Goal: Find specific fact: Find specific fact

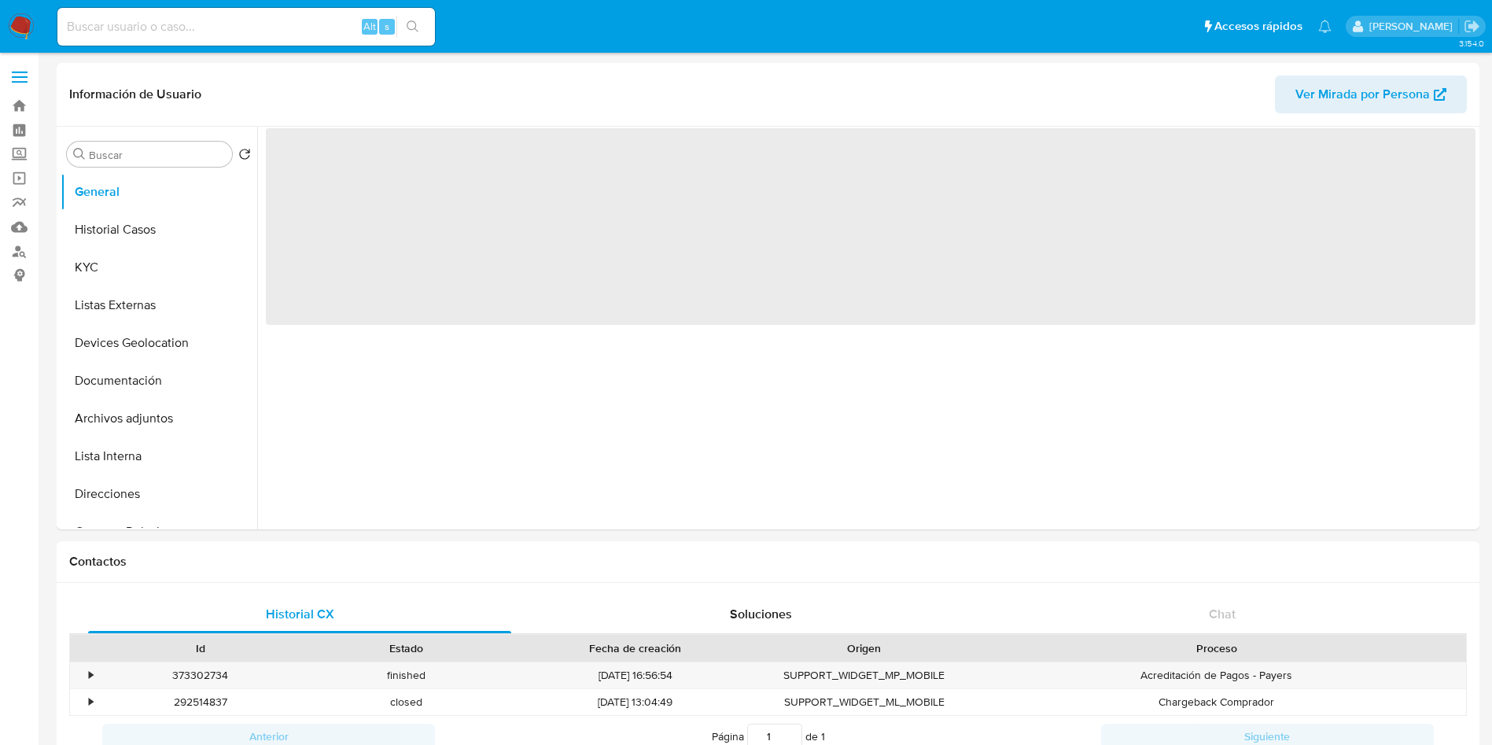
click at [207, 20] on input at bounding box center [246, 27] width 378 height 20
paste input "702221118"
type input "702221118"
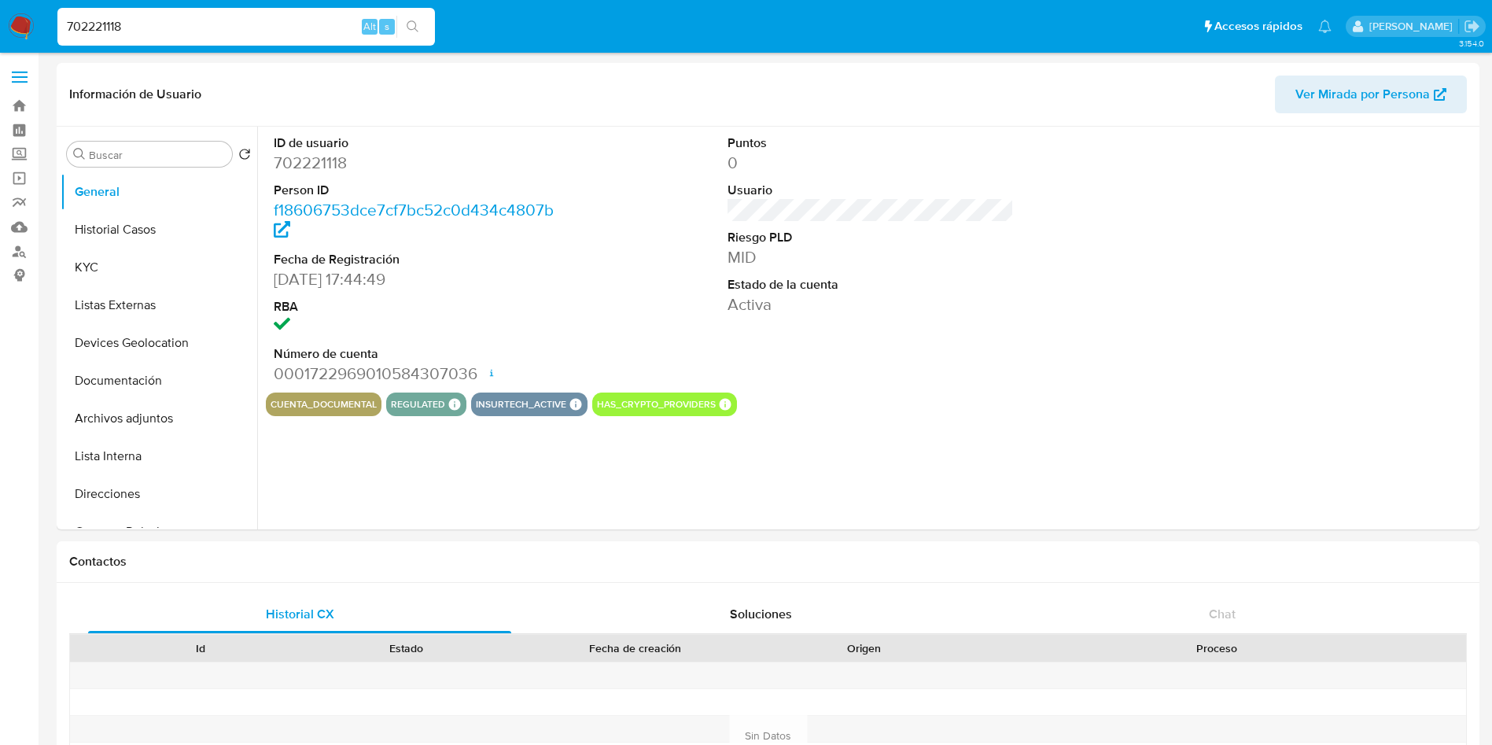
select select "10"
click at [124, 280] on button "KYC" at bounding box center [153, 268] width 184 height 38
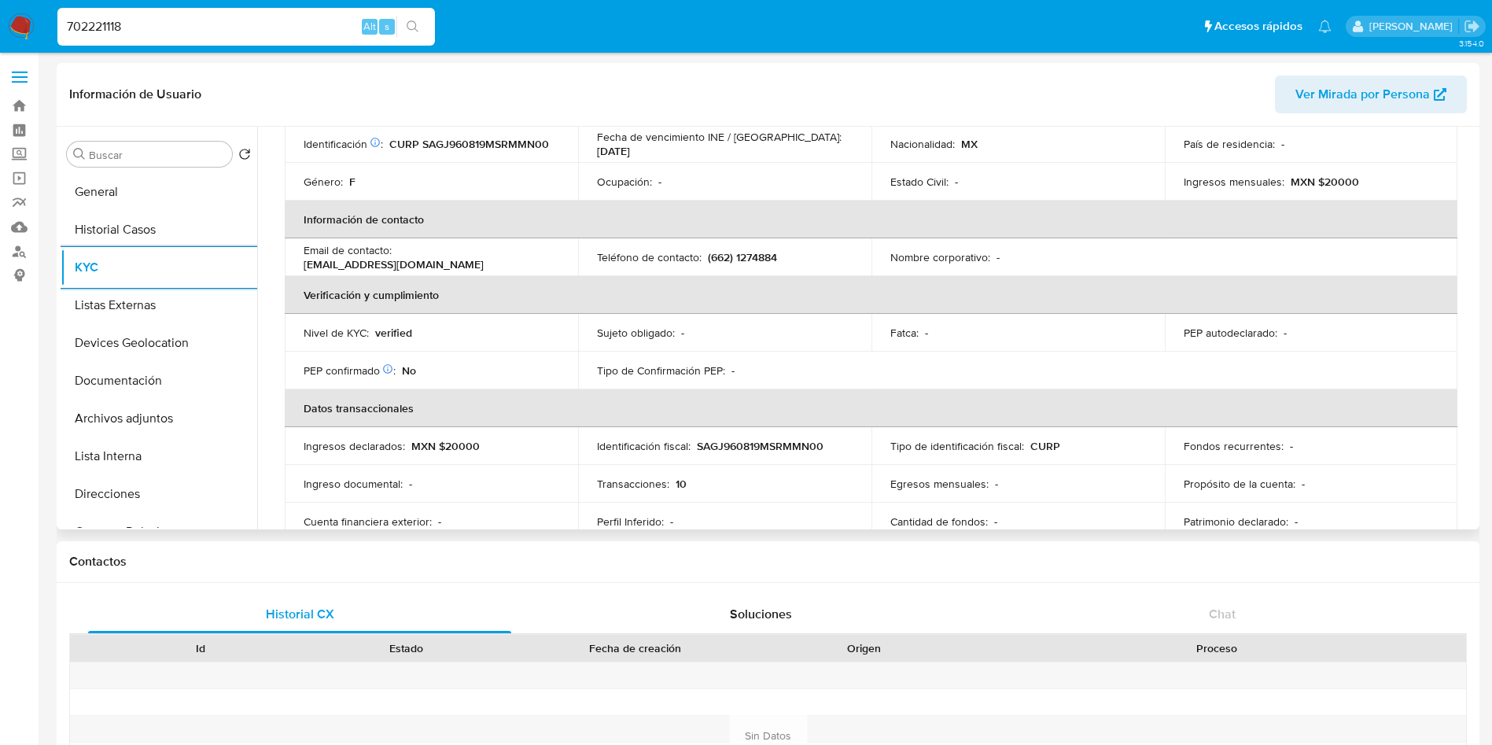
scroll to position [236, 0]
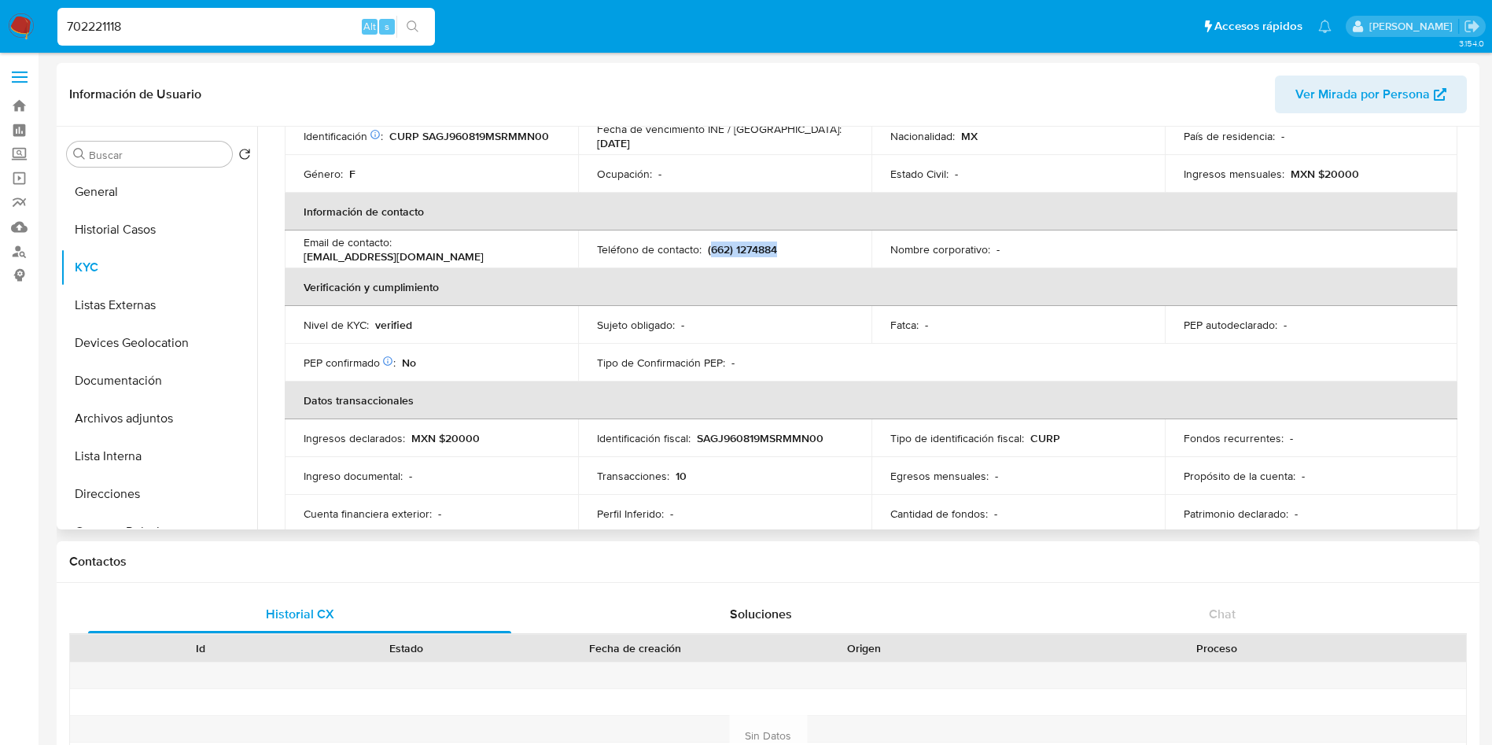
drag, startPoint x: 784, startPoint y: 252, endPoint x: 710, endPoint y: 245, distance: 75.0
click at [710, 245] on div "Teléfono de contacto : (662) 1274884" at bounding box center [725, 249] width 256 height 14
copy p "662) 1274884"
drag, startPoint x: 529, startPoint y: 249, endPoint x: 395, endPoint y: 249, distance: 133.7
click at [395, 249] on div "Email de contacto : jeennsamge@gmail.com" at bounding box center [432, 249] width 256 height 28
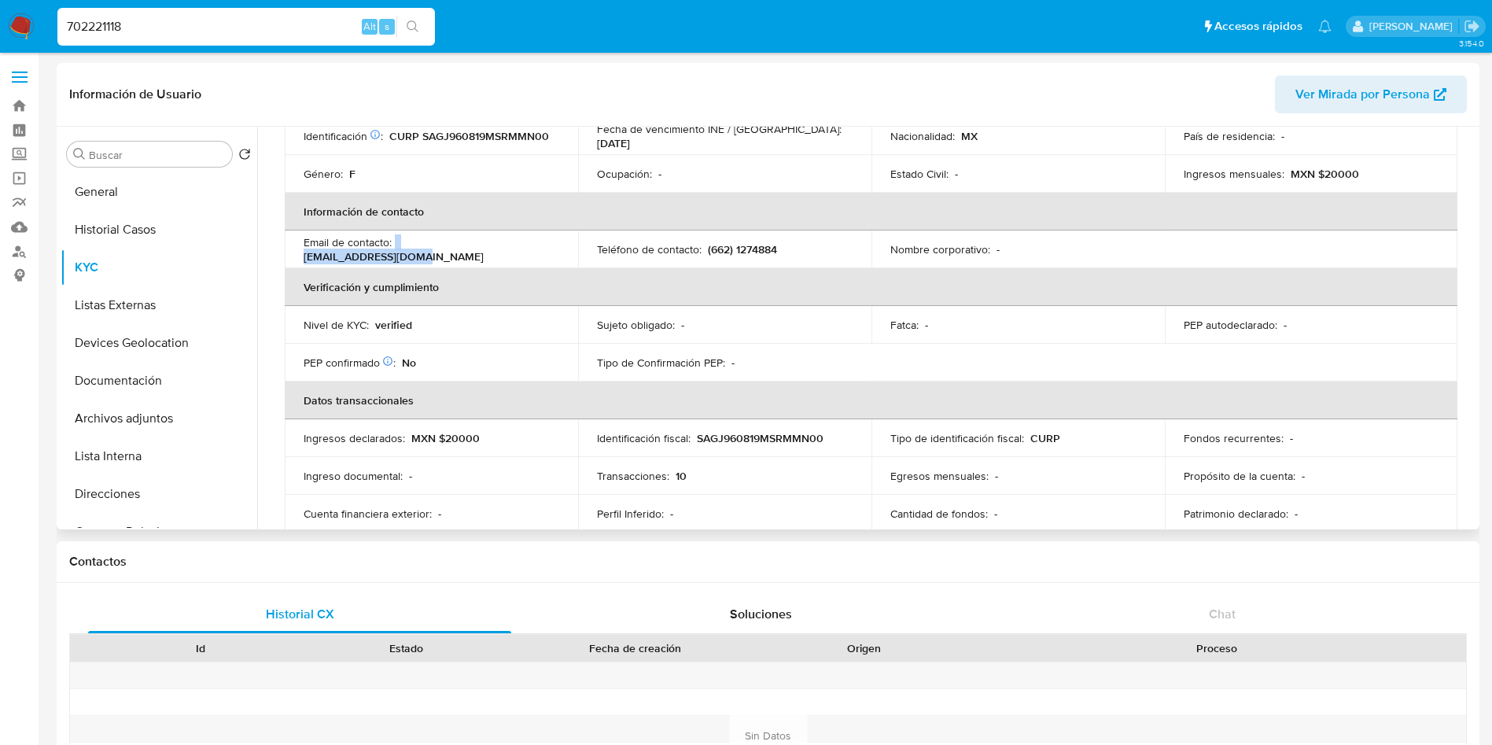
copy div "jeennsamge@gmail.com"
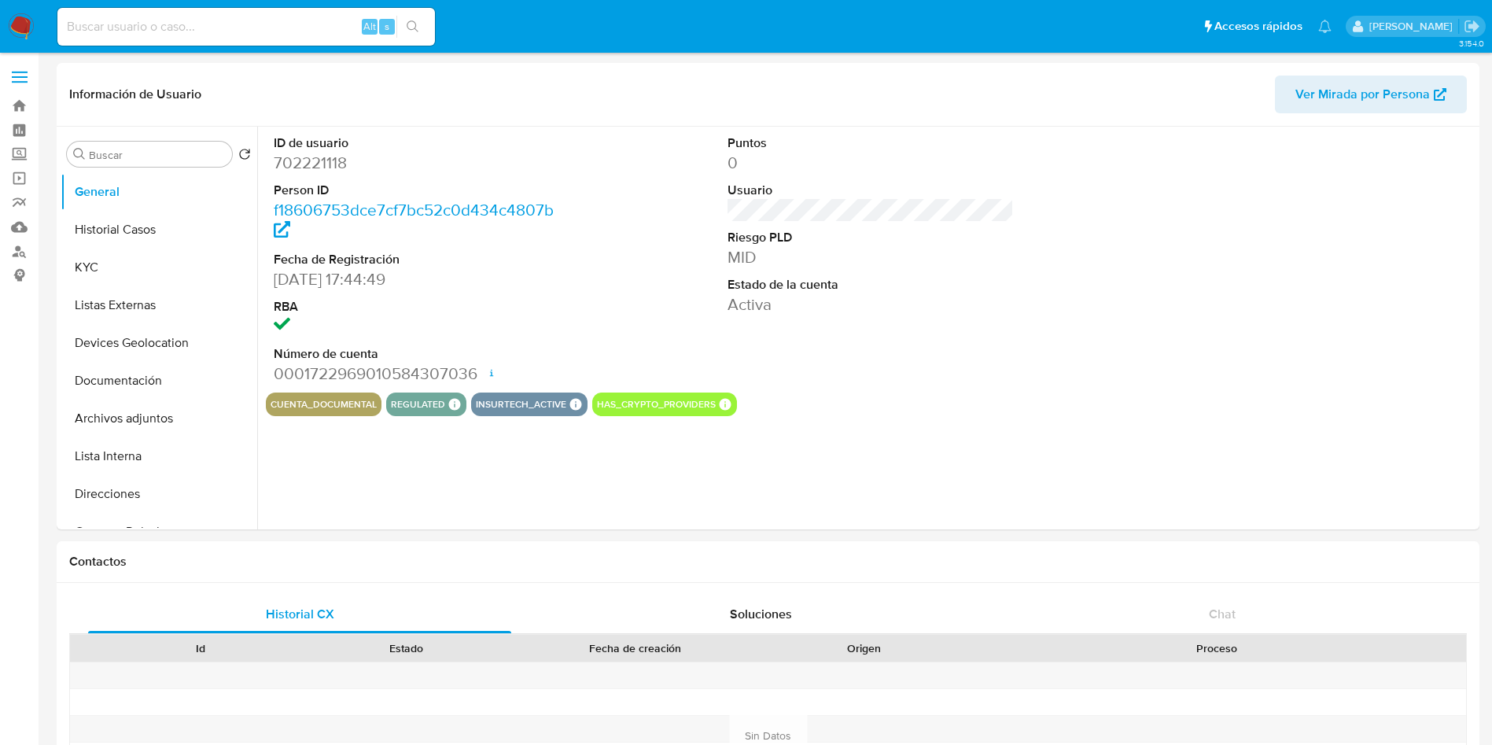
select select "10"
click at [149, 332] on button "Devices Geolocation" at bounding box center [153, 343] width 184 height 38
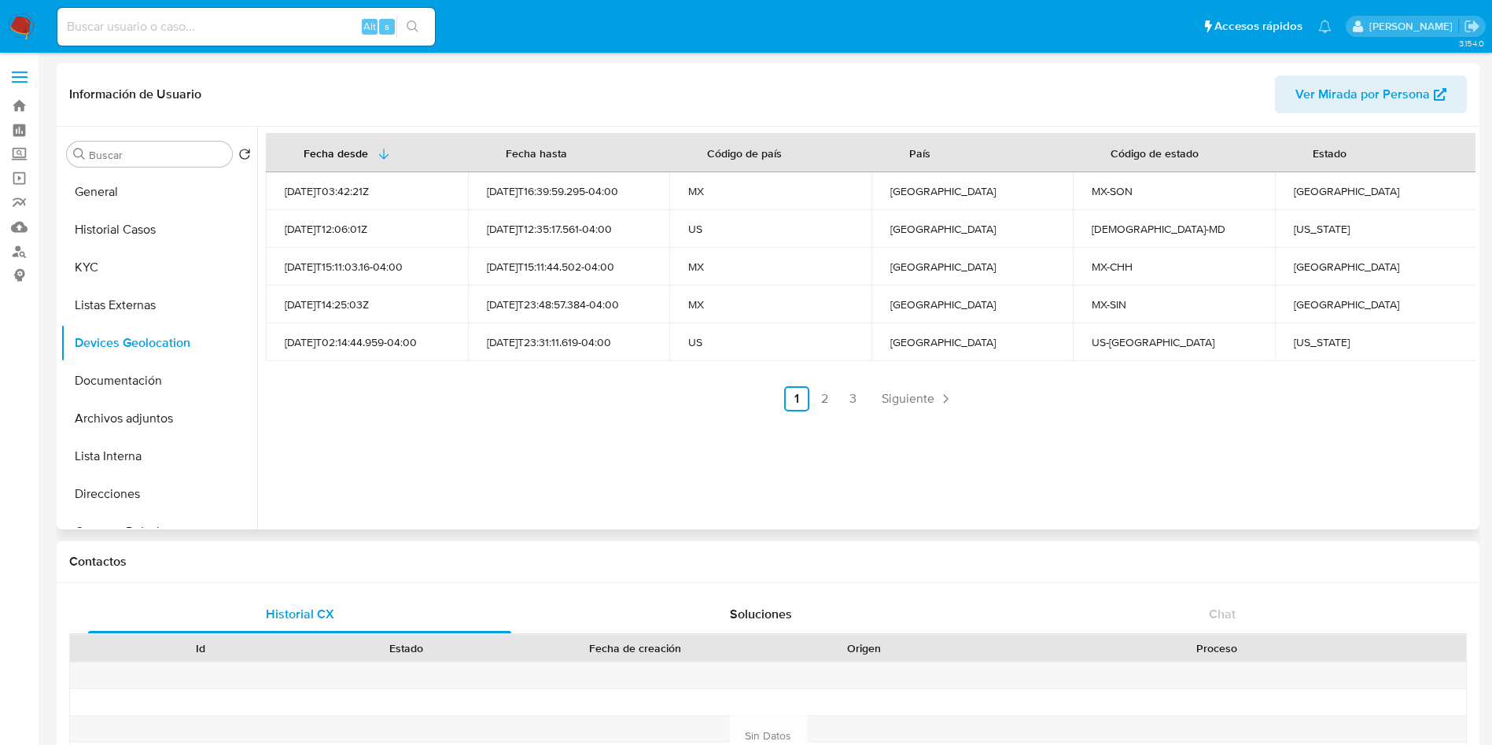
click at [1305, 197] on div "[GEOGRAPHIC_DATA]" at bounding box center [1376, 191] width 164 height 14
copy div "[GEOGRAPHIC_DATA]"
click at [1308, 231] on div "[US_STATE]" at bounding box center [1376, 229] width 164 height 14
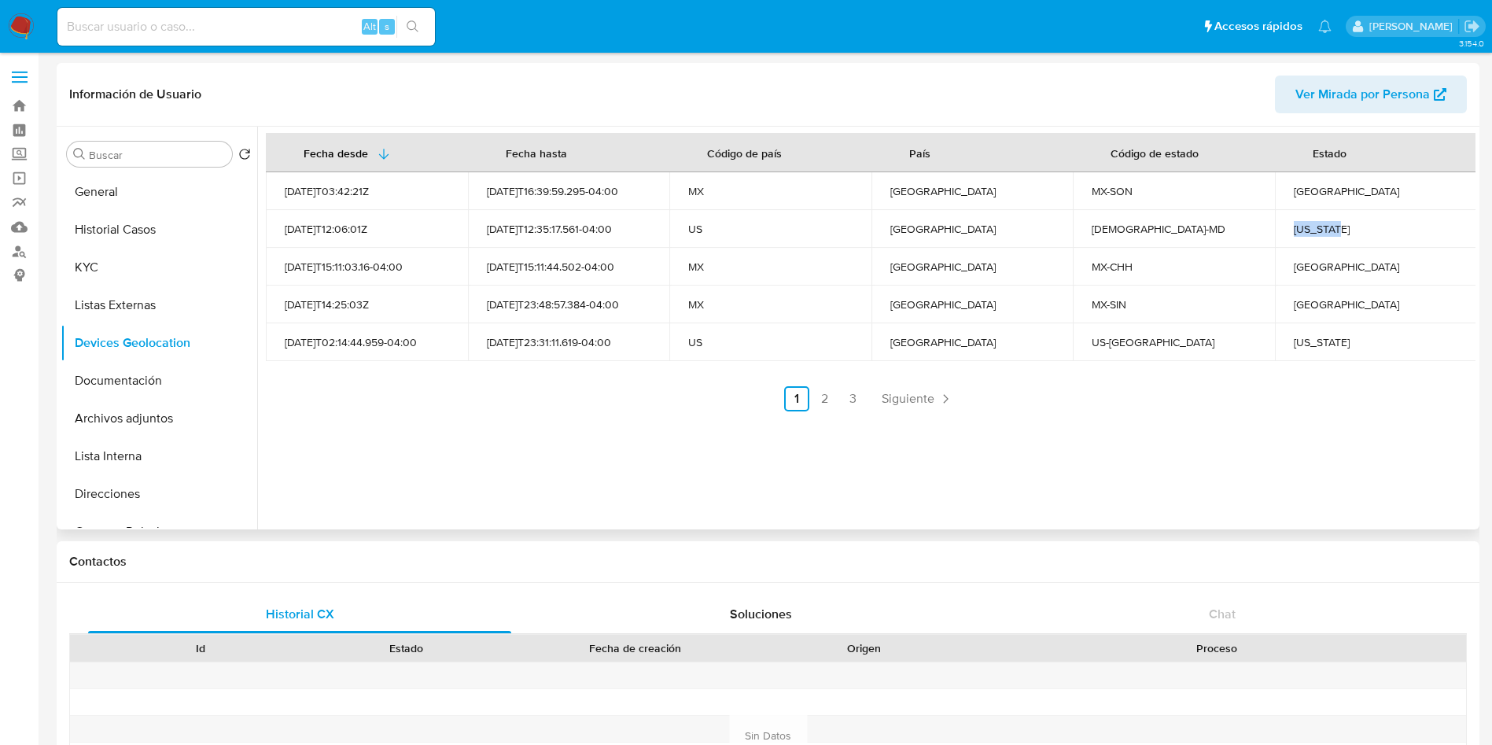
copy div "[US_STATE]"
click at [1332, 263] on div "[GEOGRAPHIC_DATA]" at bounding box center [1376, 267] width 164 height 14
copy div "[GEOGRAPHIC_DATA]"
click at [1294, 308] on div "[GEOGRAPHIC_DATA]" at bounding box center [1376, 304] width 164 height 14
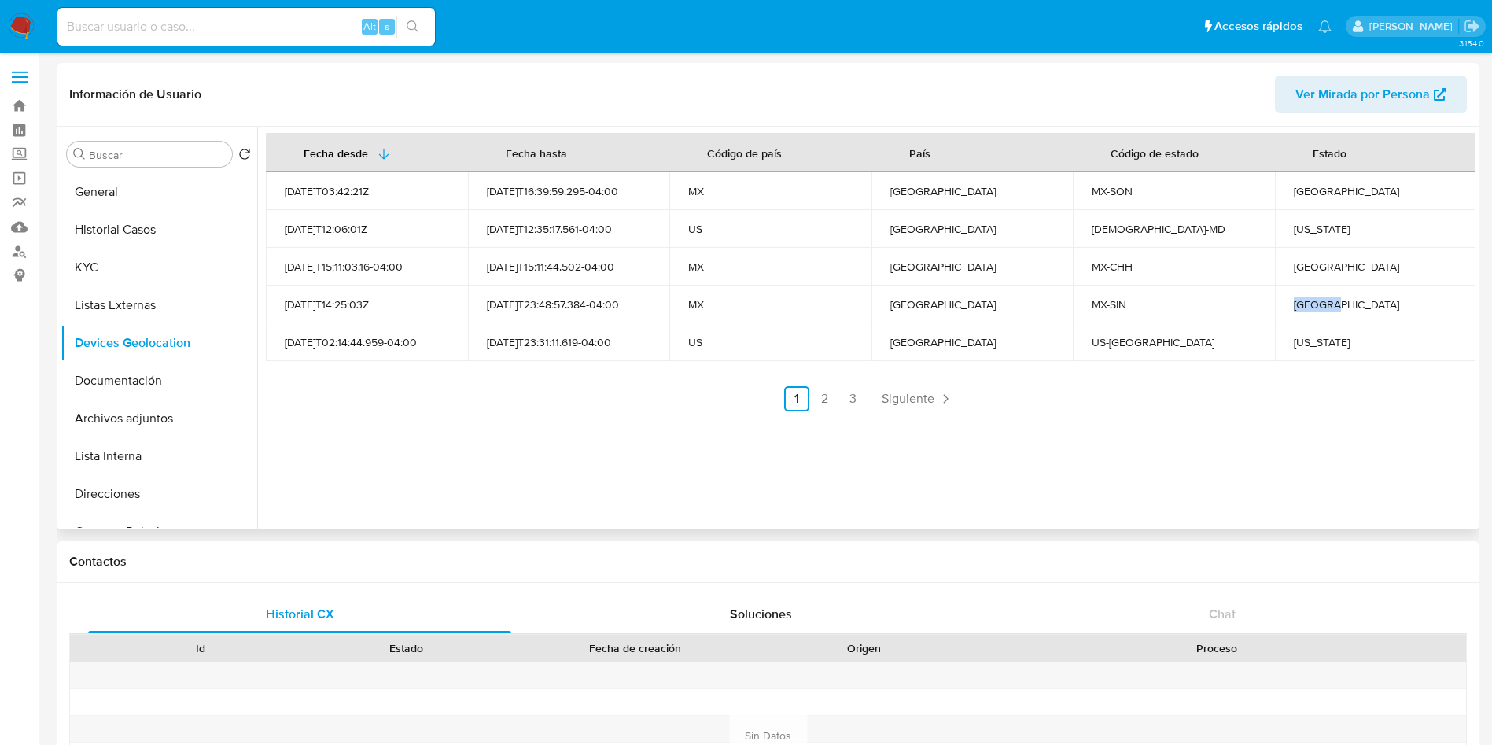
click at [1294, 308] on div "[GEOGRAPHIC_DATA]" at bounding box center [1376, 304] width 164 height 14
copy div "[GEOGRAPHIC_DATA]"
click at [1309, 338] on div "[US_STATE]" at bounding box center [1376, 342] width 164 height 14
copy div "[US_STATE]"
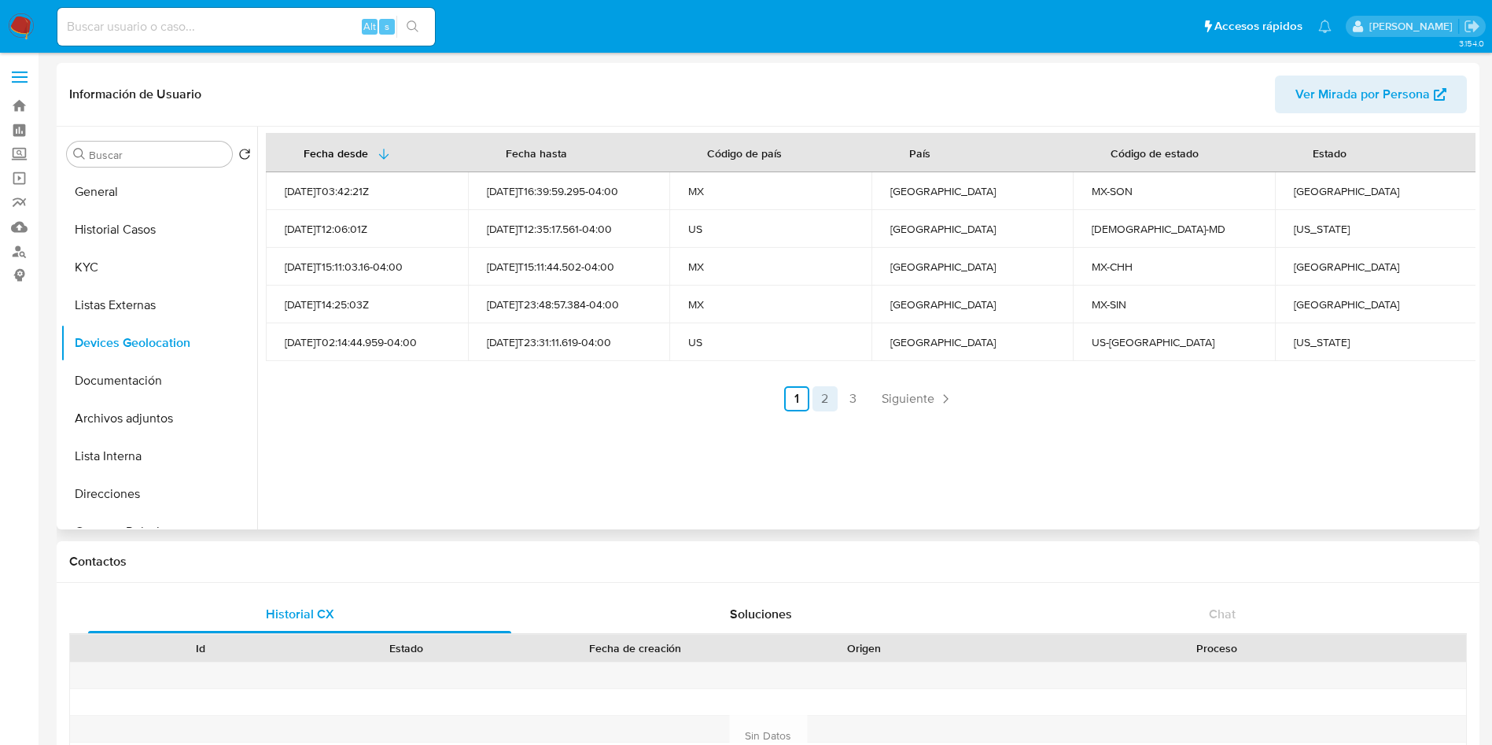
click at [816, 387] on link "2" at bounding box center [825, 398] width 25 height 25
click at [1302, 190] on div "[US_STATE]" at bounding box center [1376, 191] width 164 height 14
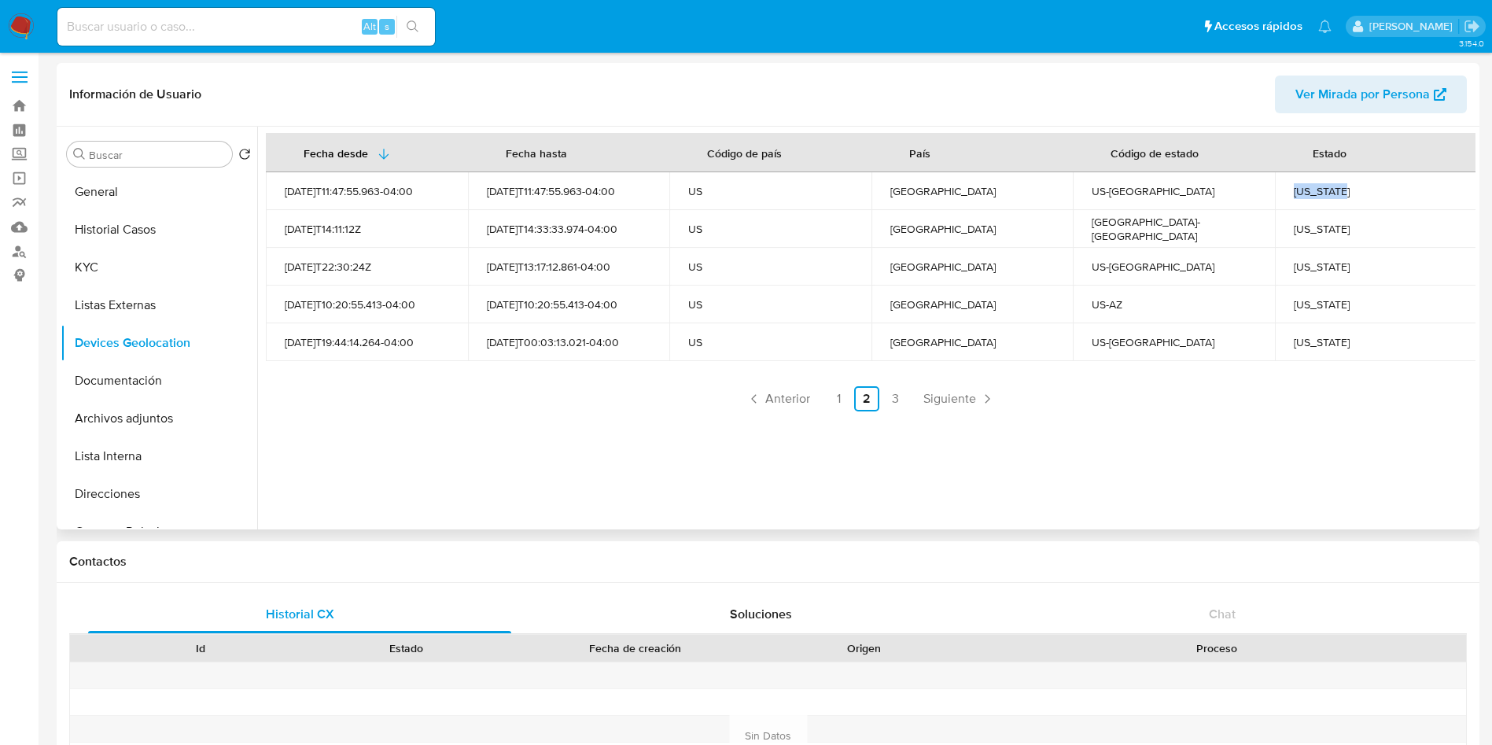
click at [1302, 190] on div "[US_STATE]" at bounding box center [1376, 191] width 164 height 14
copy div "[US_STATE]"
click at [1306, 223] on div "[US_STATE]" at bounding box center [1376, 229] width 164 height 14
copy div "[US_STATE]"
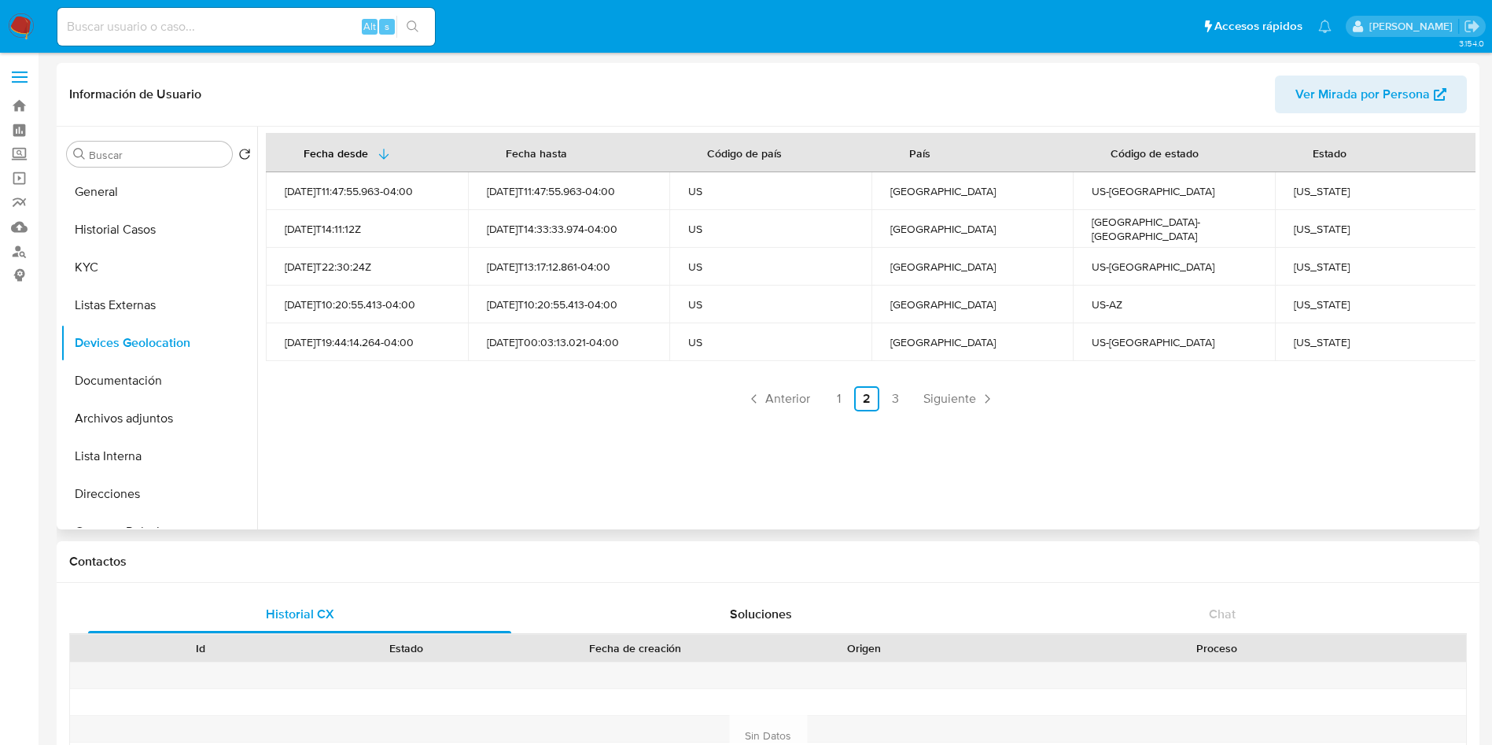
click at [1309, 274] on div "[US_STATE]" at bounding box center [1376, 267] width 164 height 14
copy div "[US_STATE]"
click at [1309, 299] on div "[US_STATE]" at bounding box center [1376, 304] width 164 height 14
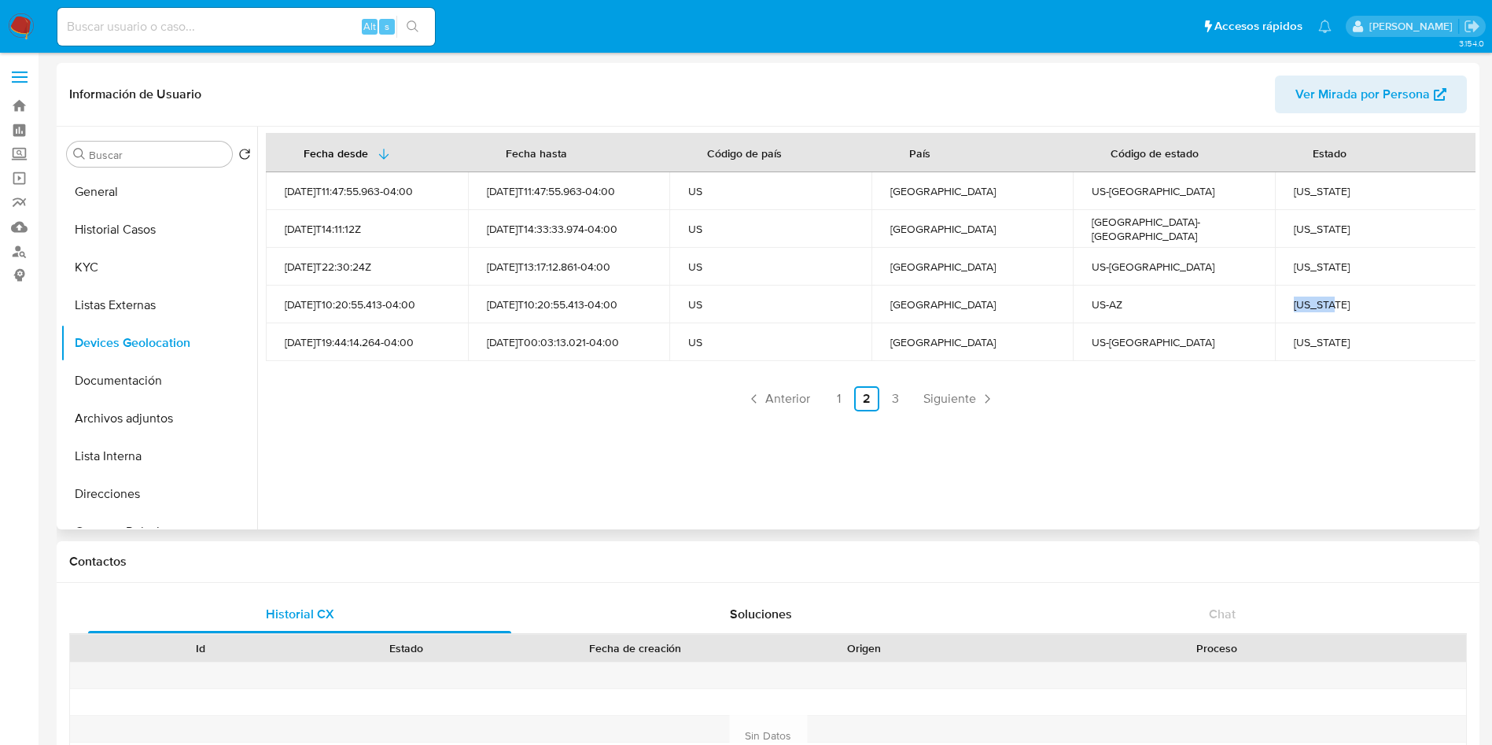
copy div "[US_STATE]"
click at [1310, 333] on td "[US_STATE]" at bounding box center [1376, 342] width 202 height 38
drag, startPoint x: 1310, startPoint y: 333, endPoint x: 1295, endPoint y: 360, distance: 30.6
click at [1300, 347] on td "[US_STATE]" at bounding box center [1376, 342] width 202 height 38
copy div "[US_STATE]"
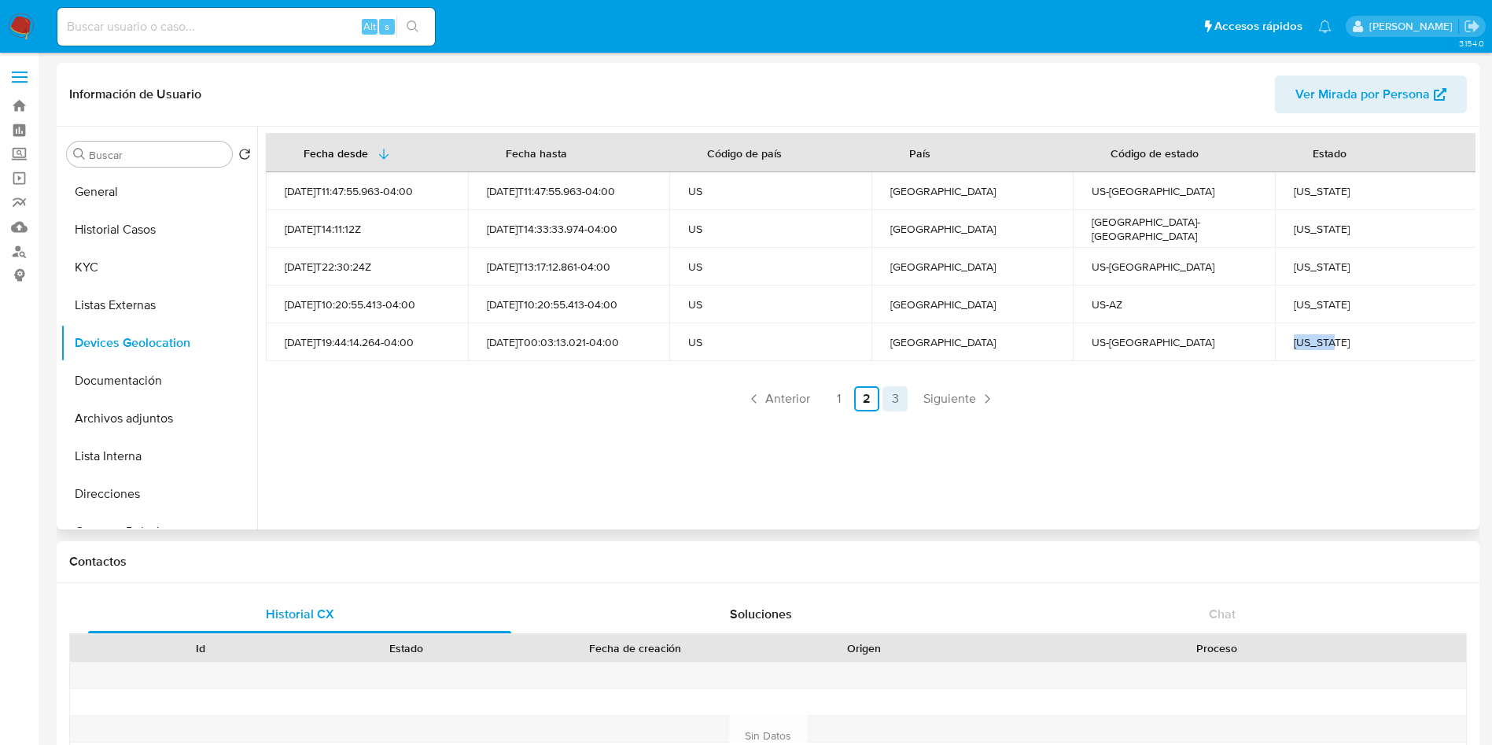
click at [891, 390] on link "3" at bounding box center [895, 398] width 25 height 25
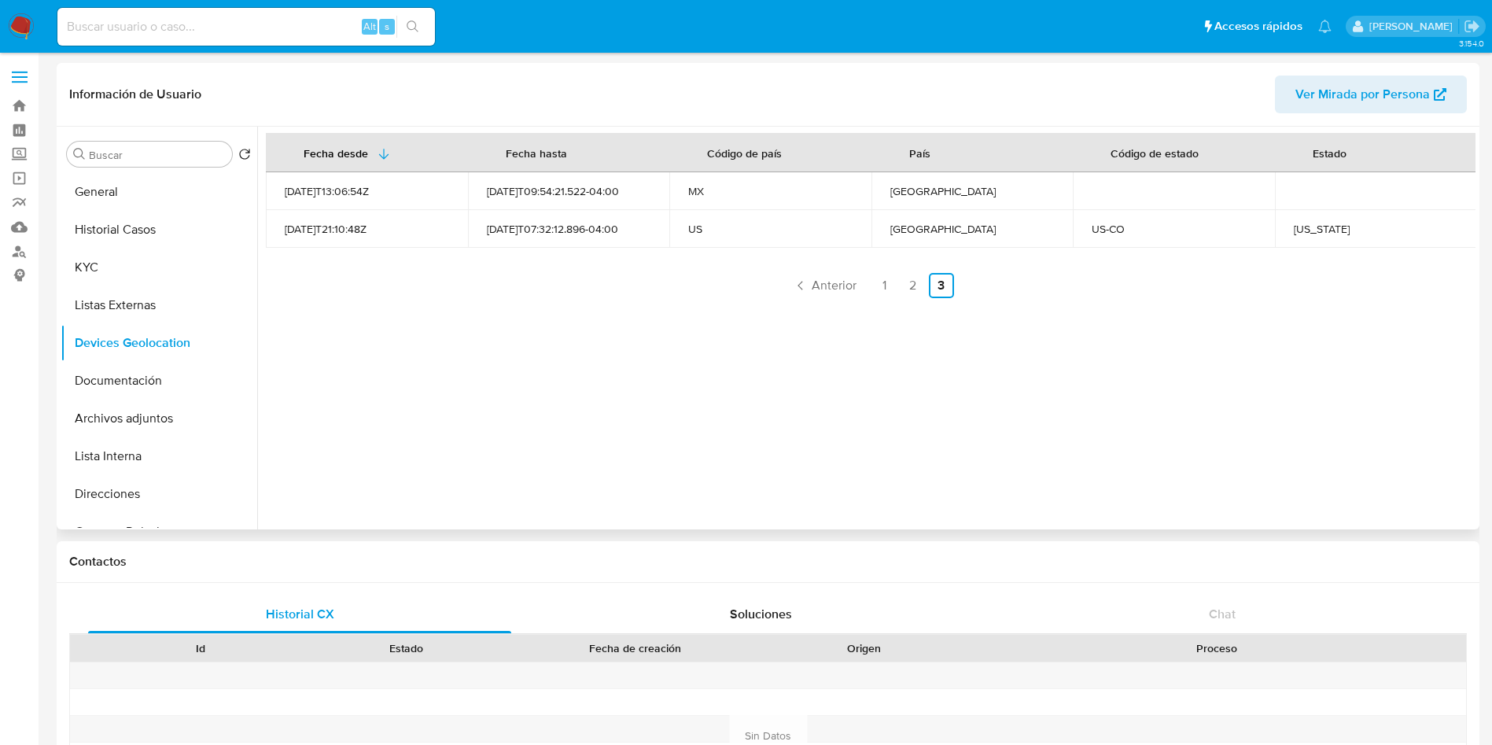
click at [1310, 225] on div "[US_STATE]" at bounding box center [1376, 229] width 164 height 14
